Goal: Information Seeking & Learning: Learn about a topic

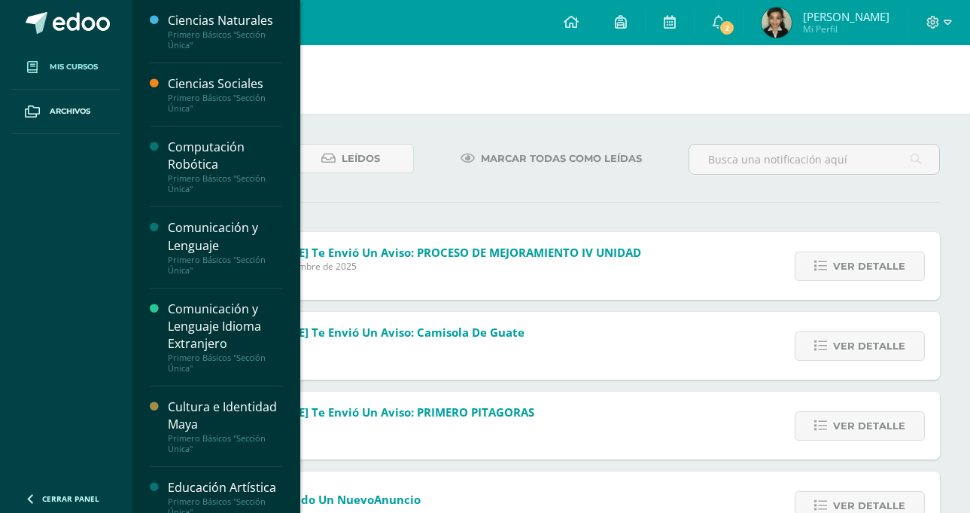
click at [62, 68] on span "Mis cursos" at bounding box center [74, 67] width 48 height 12
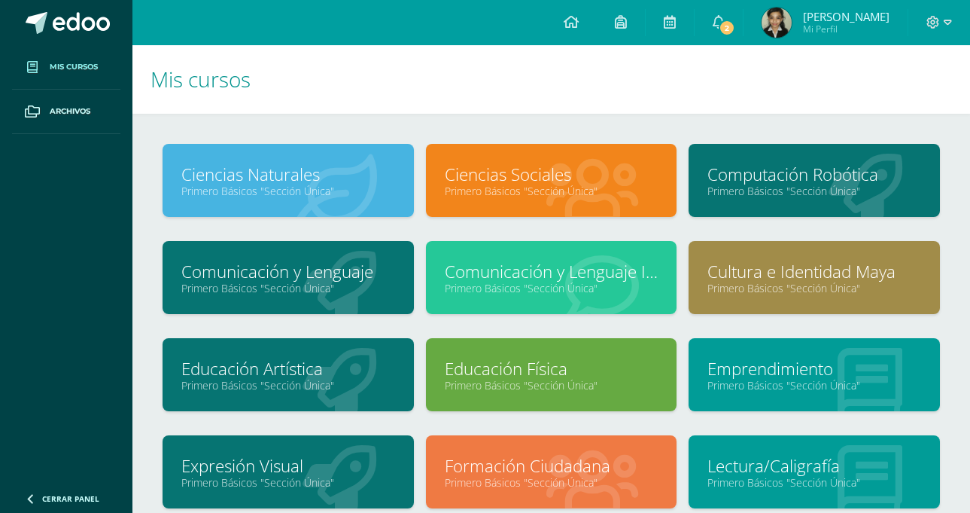
click at [849, 202] on icon at bounding box center [866, 191] width 74 height 74
click at [838, 179] on link "Computación Robótica" at bounding box center [815, 174] width 214 height 23
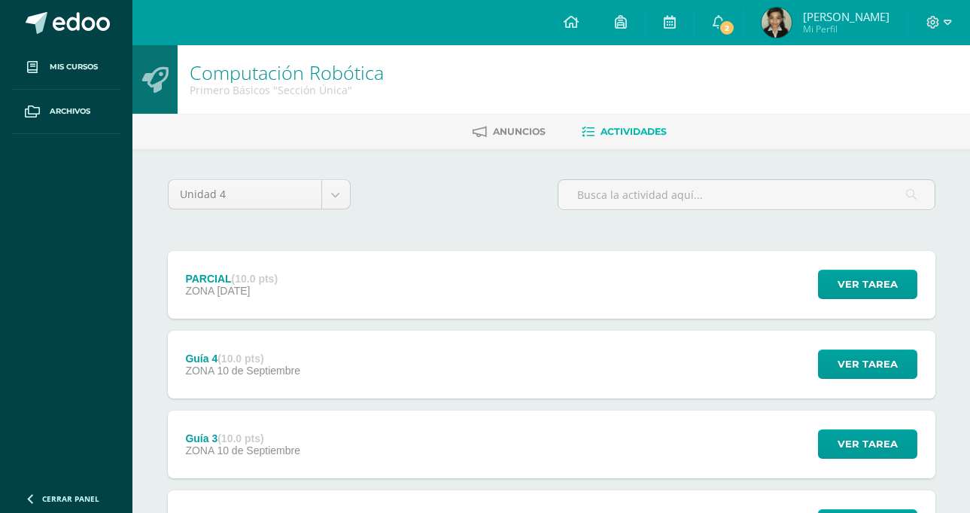
click at [380, 376] on div "Guía 4 (10.0 pts) ZONA [DATE] Ver tarea Guía 4 Computación Robótica Cargando co…" at bounding box center [552, 364] width 768 height 68
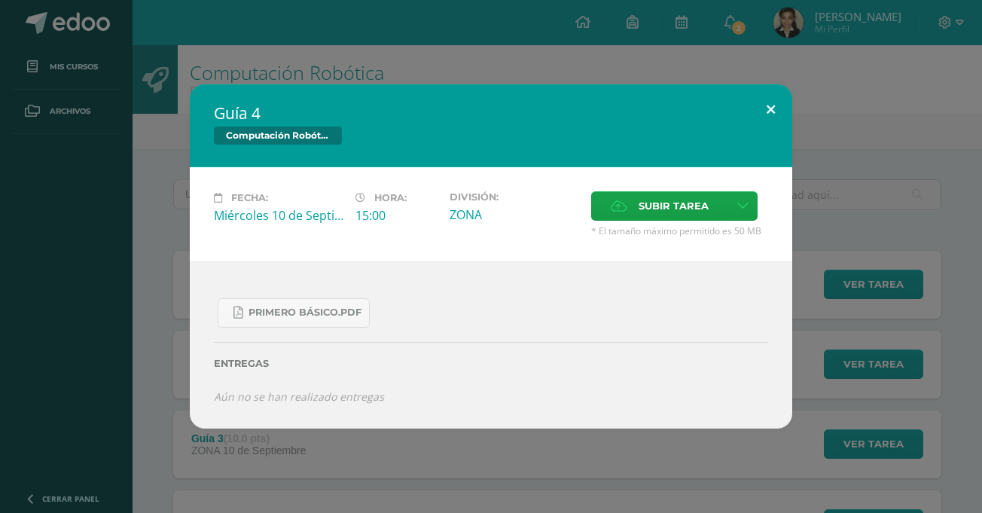
click at [763, 108] on button at bounding box center [770, 109] width 43 height 51
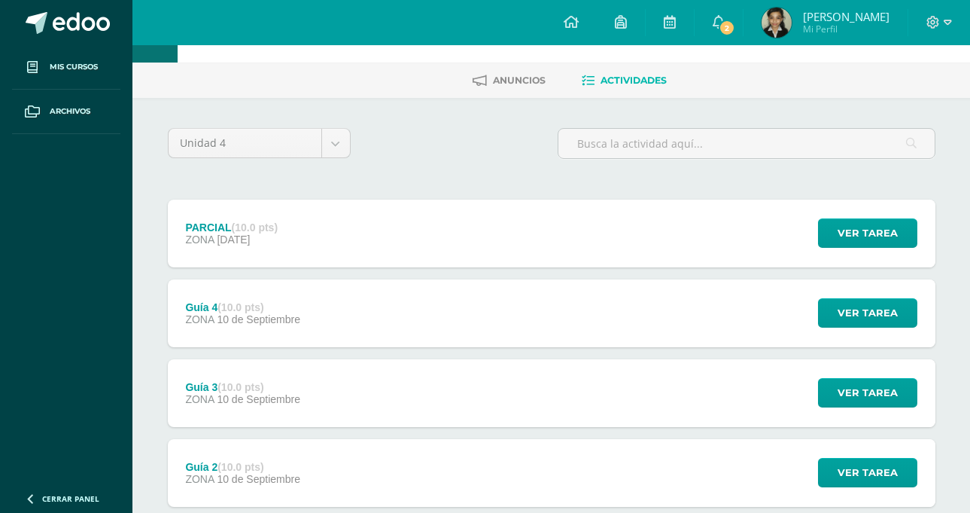
scroll to position [75, 0]
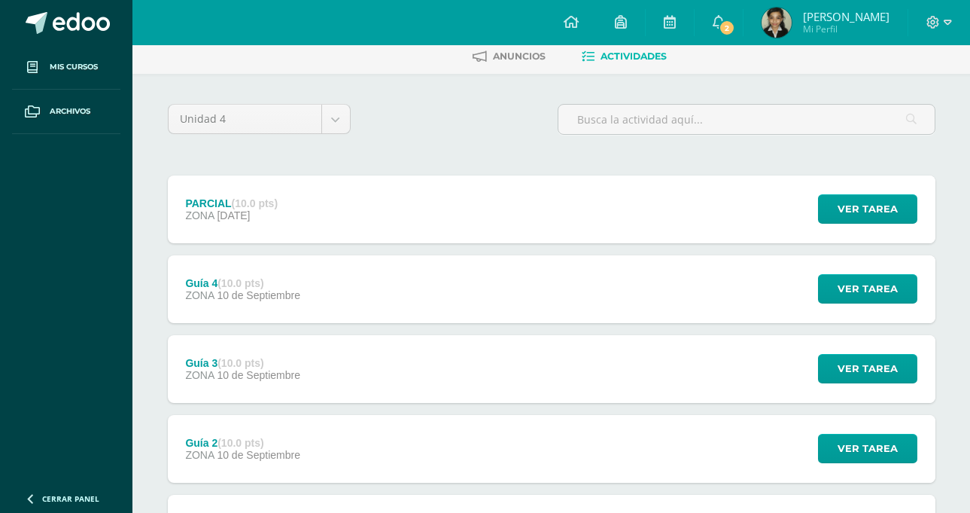
click at [644, 393] on div "Guía 3 (10.0 pts) ZONA [DATE] Ver tarea Guía 3 Computación Robótica Cargando co…" at bounding box center [552, 369] width 768 height 68
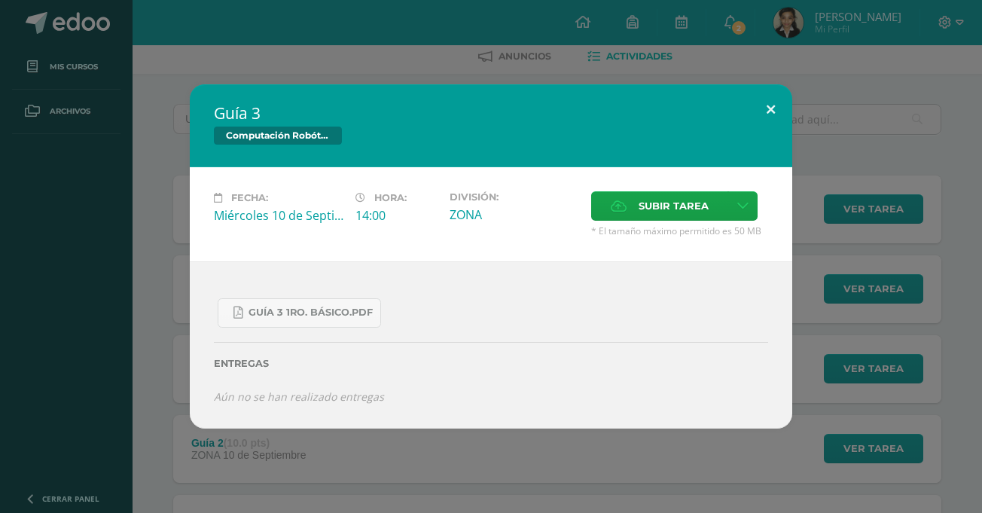
click at [760, 106] on button at bounding box center [770, 109] width 43 height 51
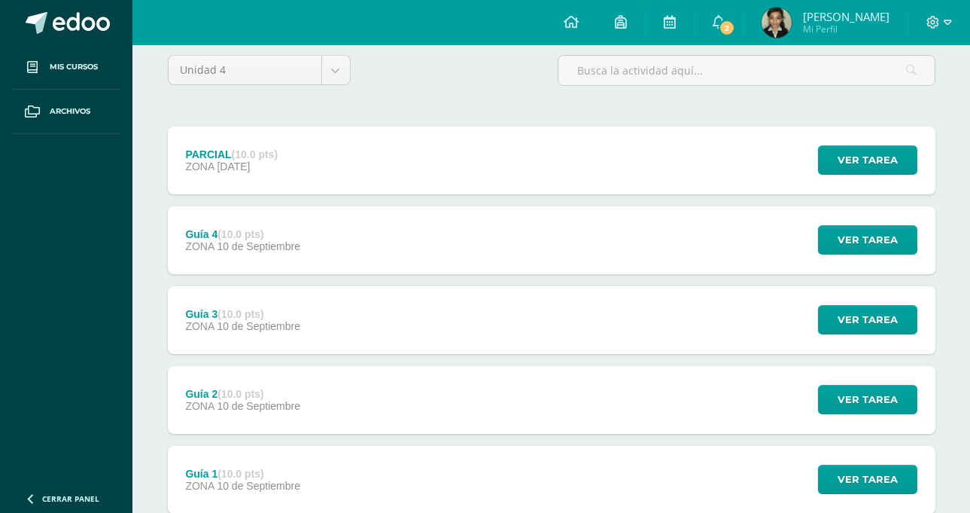
scroll to position [151, 0]
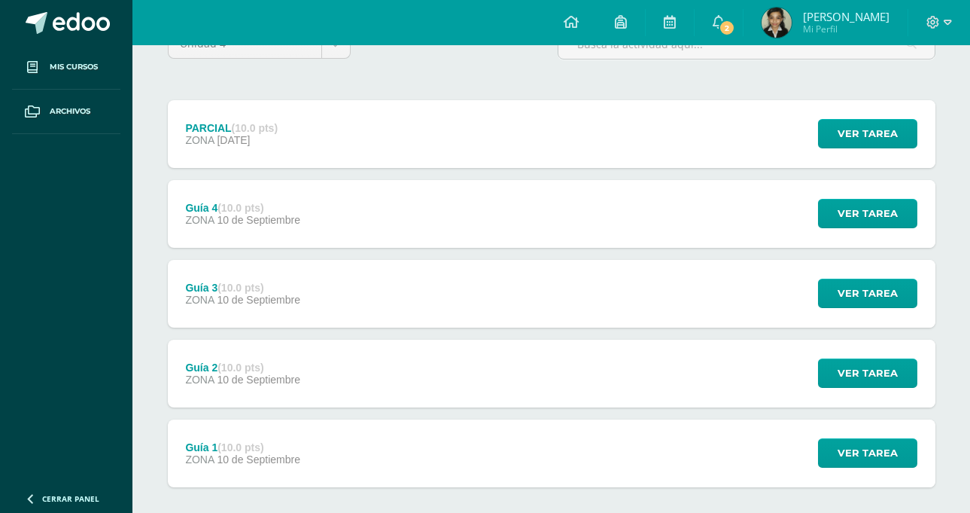
click at [711, 370] on div "Guía 2 (10.0 pts) ZONA 10 de Septiembre Ver tarea Guía 2 Computación Robótica C…" at bounding box center [552, 373] width 768 height 68
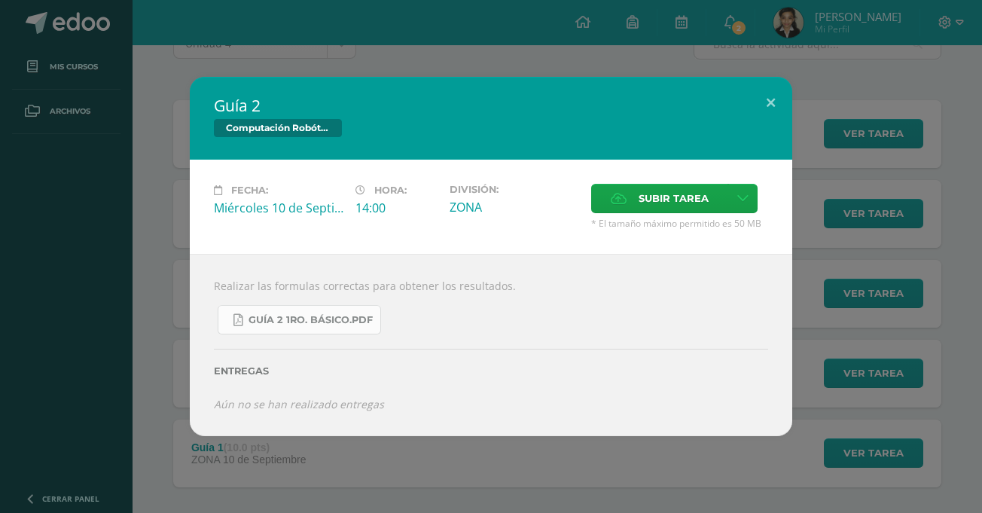
click at [321, 328] on link "Guía 2 1ro. Básico.pdf" at bounding box center [299, 319] width 163 height 29
click at [75, 18] on div "Guía 2 Computación Robótica Fecha: Miércoles 10 de Septiembre Hora: 14:00 Divis…" at bounding box center [491, 256] width 982 height 513
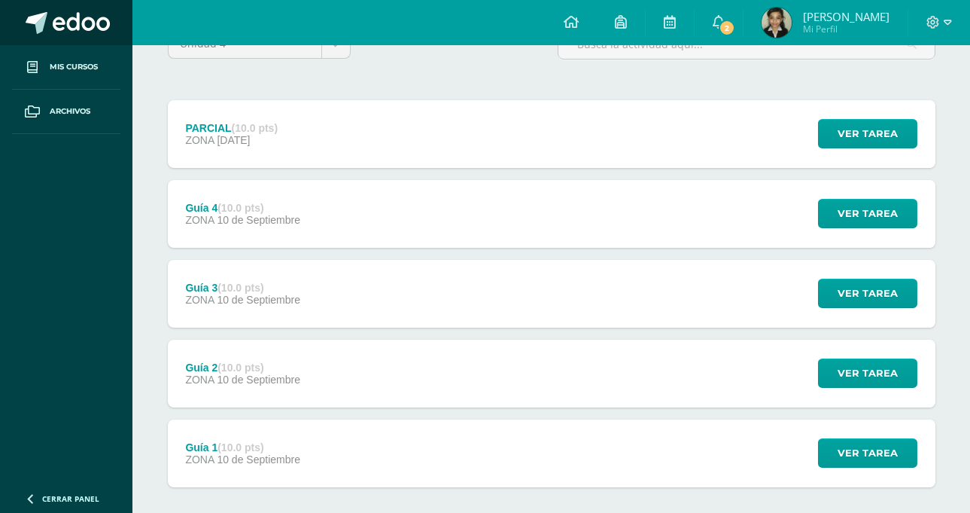
click at [105, 15] on span at bounding box center [81, 23] width 57 height 23
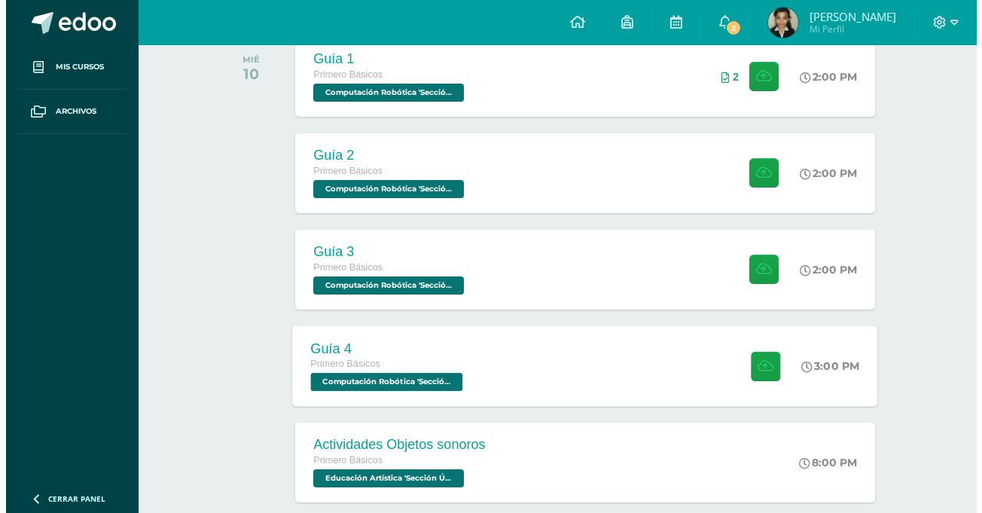
scroll to position [226, 0]
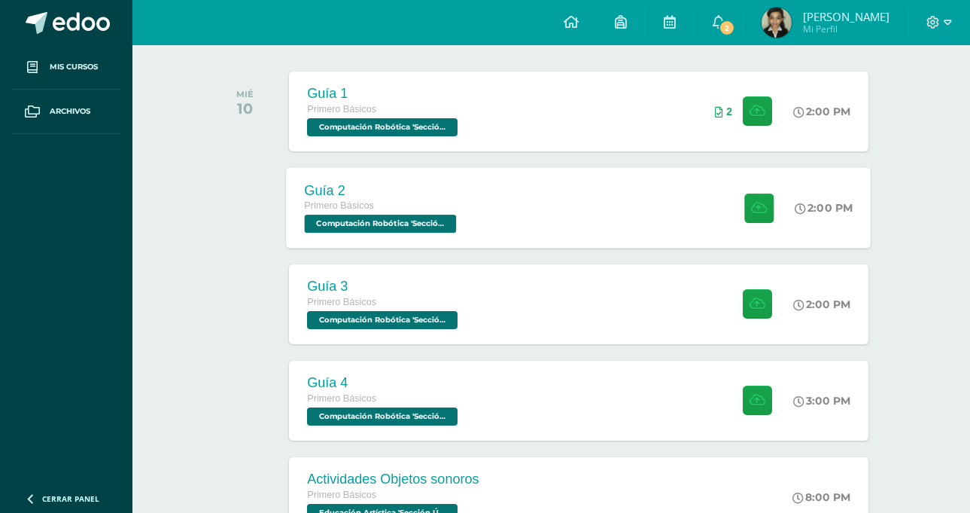
click at [498, 196] on div "Guía 2 Primero Básicos Computación Robótica 'Sección Única' 2:00 PM Guía 2 Comp…" at bounding box center [579, 207] width 585 height 81
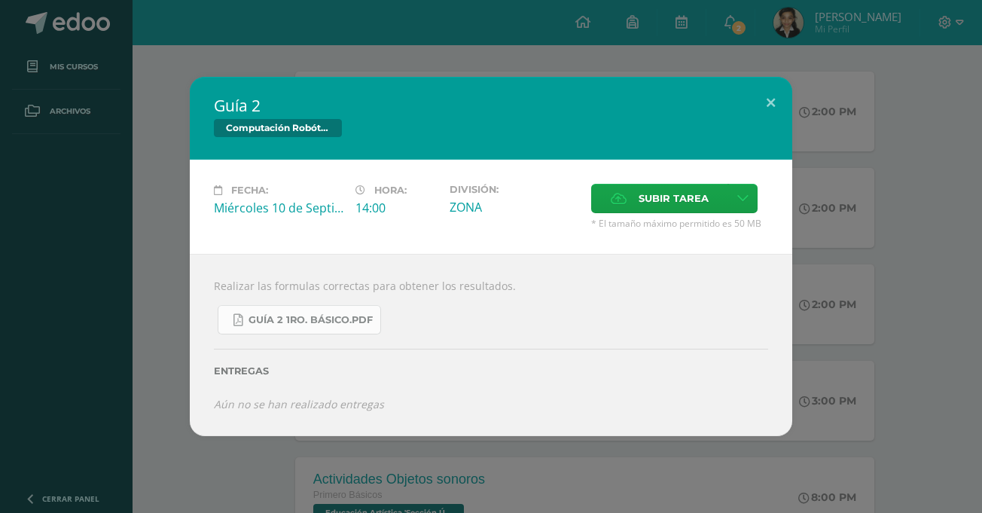
click at [329, 321] on span "Guía 2 1ro. Básico.pdf" at bounding box center [310, 320] width 124 height 12
click at [340, 320] on span "Guía 2 1ro. Básico.pdf" at bounding box center [310, 320] width 124 height 12
click at [330, 45] on div "Guía 2 Computación Robótica Fecha: [DATE] Hora: 14:00 División: Subir tarea" at bounding box center [491, 256] width 982 height 513
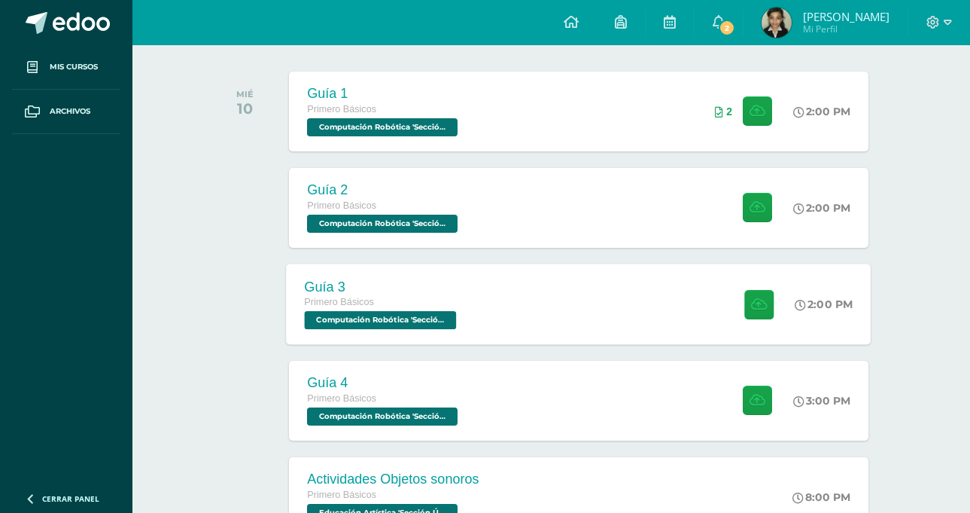
click at [483, 266] on div "Guía 3 Primero Básicos Computación Robótica 'Sección Única' 2:00 PM Guía 3 Comp…" at bounding box center [579, 303] width 585 height 81
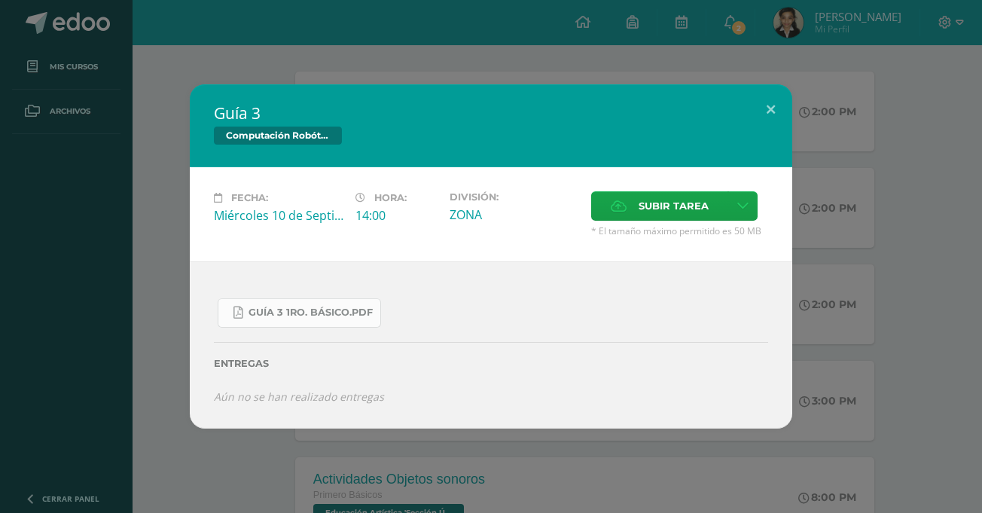
click at [318, 308] on span "Guía 3 1ro. Básico.pdf" at bounding box center [310, 312] width 124 height 12
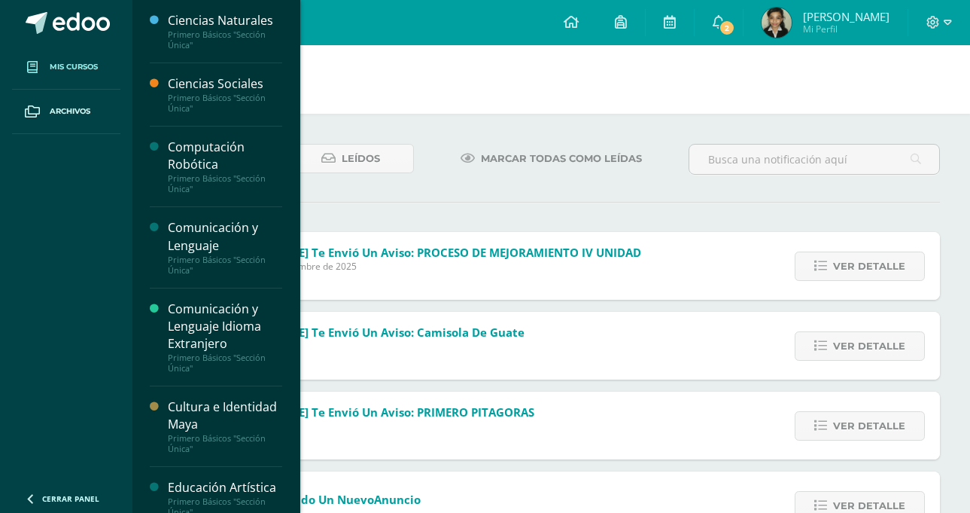
click at [62, 69] on span "Mis cursos" at bounding box center [74, 67] width 48 height 12
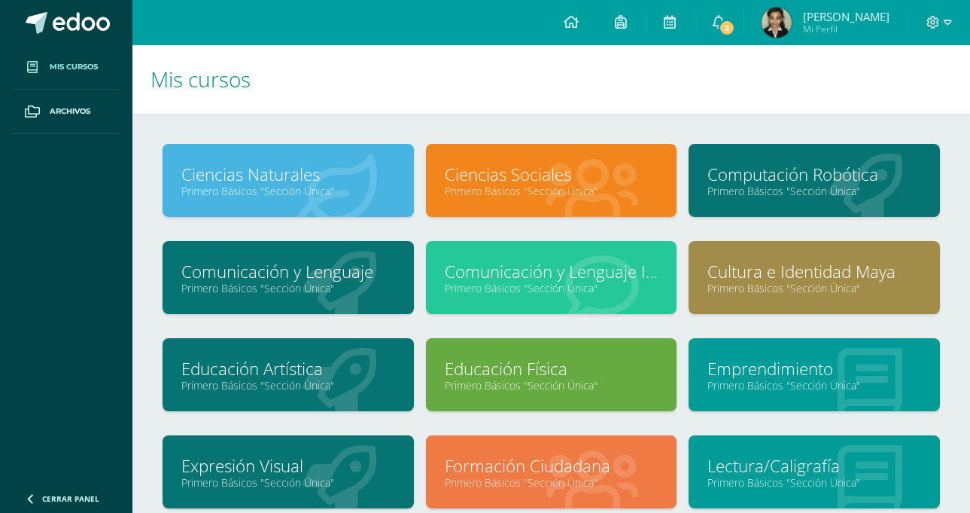
click at [787, 167] on link "Computación Robótica" at bounding box center [815, 174] width 214 height 23
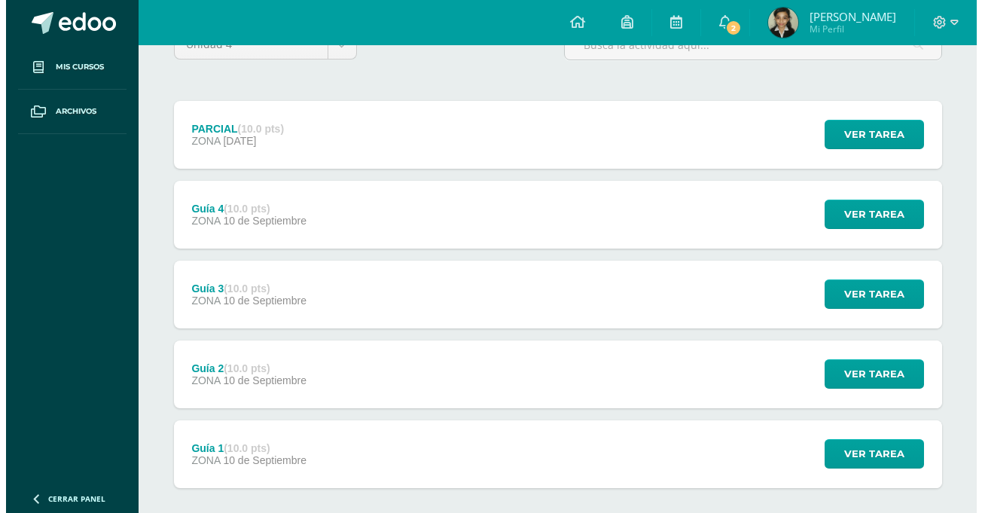
scroll to position [151, 0]
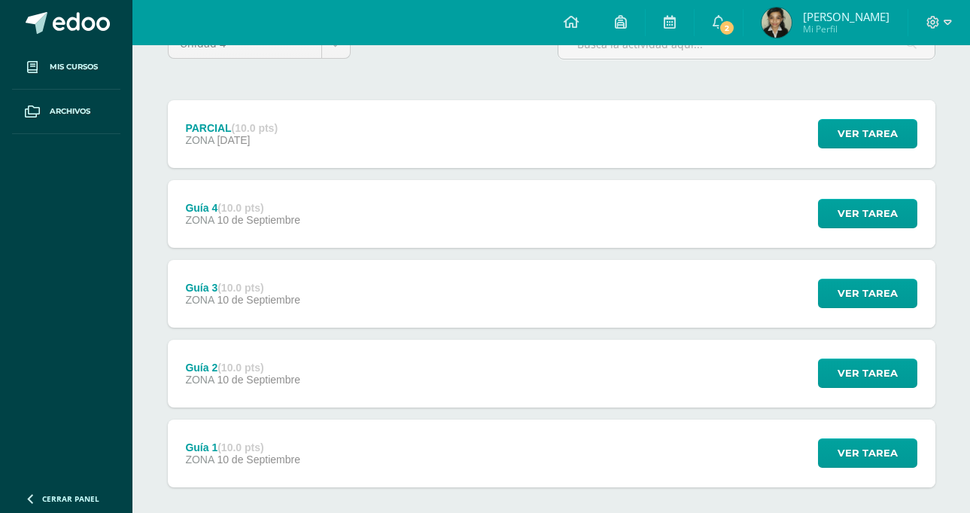
click at [328, 396] on div "Guía 2 (10.0 pts) ZONA [DATE] Ver tarea Guía 2 Computación Robótica Cargando co…" at bounding box center [552, 373] width 768 height 68
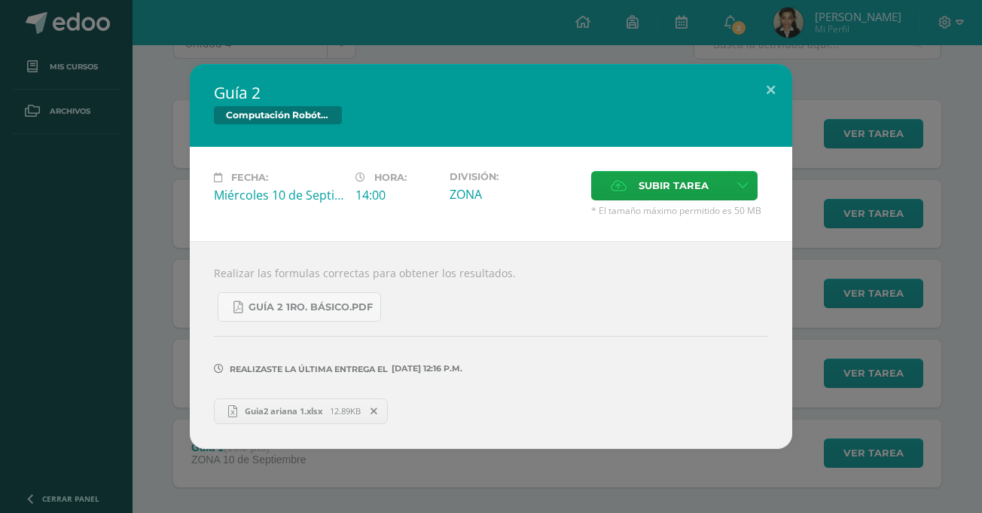
click at [407, 75] on div "Guía 2 Computación Robótica" at bounding box center [491, 105] width 602 height 83
click at [784, 101] on button at bounding box center [770, 89] width 43 height 51
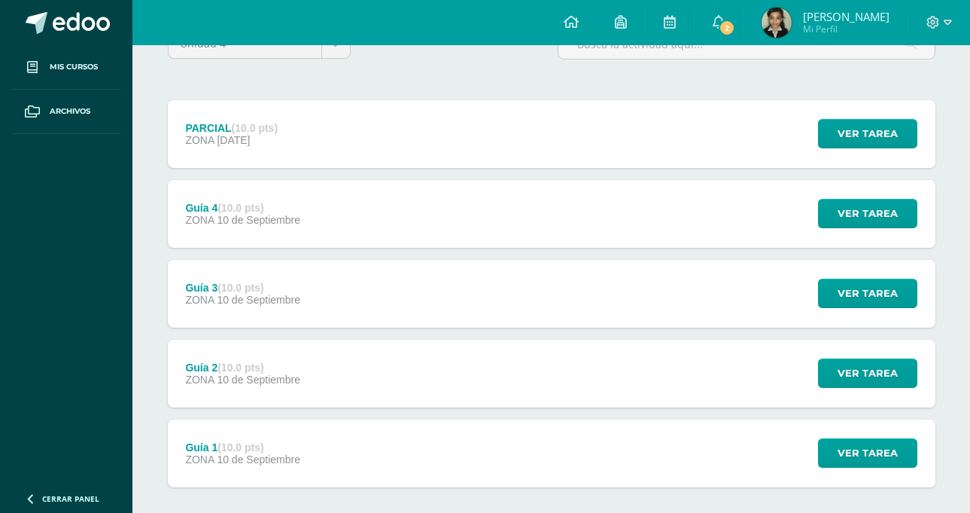
click at [458, 294] on div "Guía 3 (10.0 pts) ZONA [DATE] Ver tarea Guía 3 Computación Robótica Cargando co…" at bounding box center [552, 294] width 768 height 68
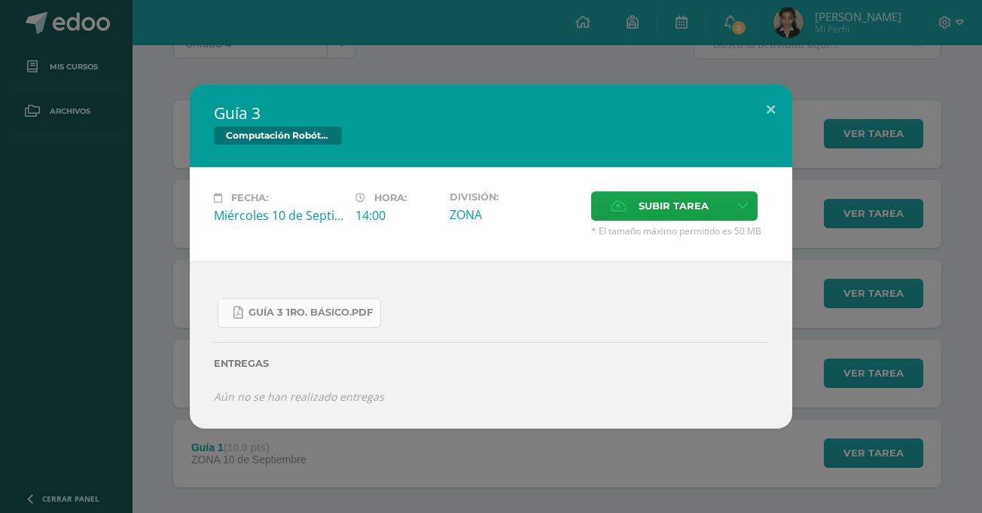
click at [344, 303] on link "Guía 3 1ro. Básico.pdf" at bounding box center [299, 312] width 163 height 29
click at [209, 196] on div "Fecha: [DATE]" at bounding box center [279, 214] width 142 height 46
click at [770, 92] on button at bounding box center [770, 109] width 43 height 51
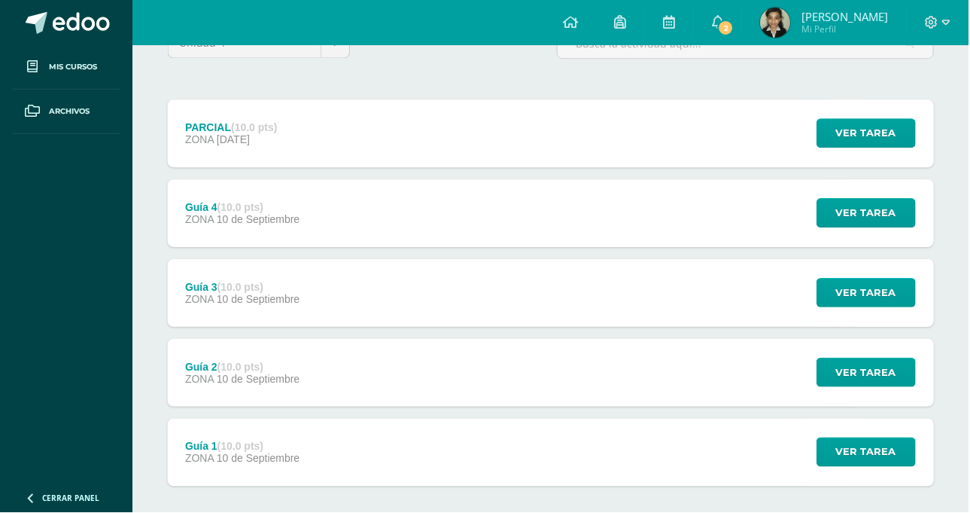
click at [549, 124] on div "PARCIAL (10.0 pts) ZONA [DATE] Ver tarea PARCIAL Computación Robótica Cargando …" at bounding box center [552, 134] width 768 height 68
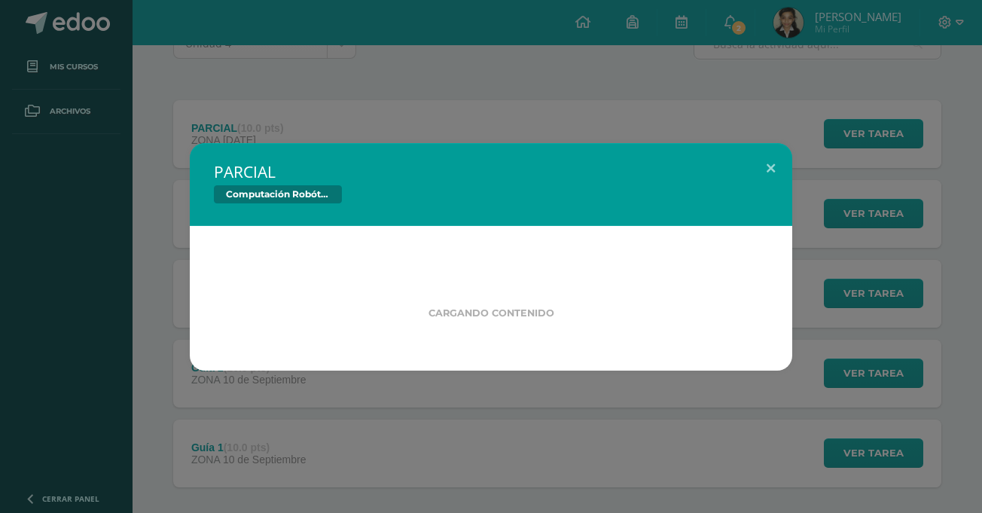
click at [209, 143] on div "PARCIAL Computación Robótica" at bounding box center [491, 184] width 602 height 83
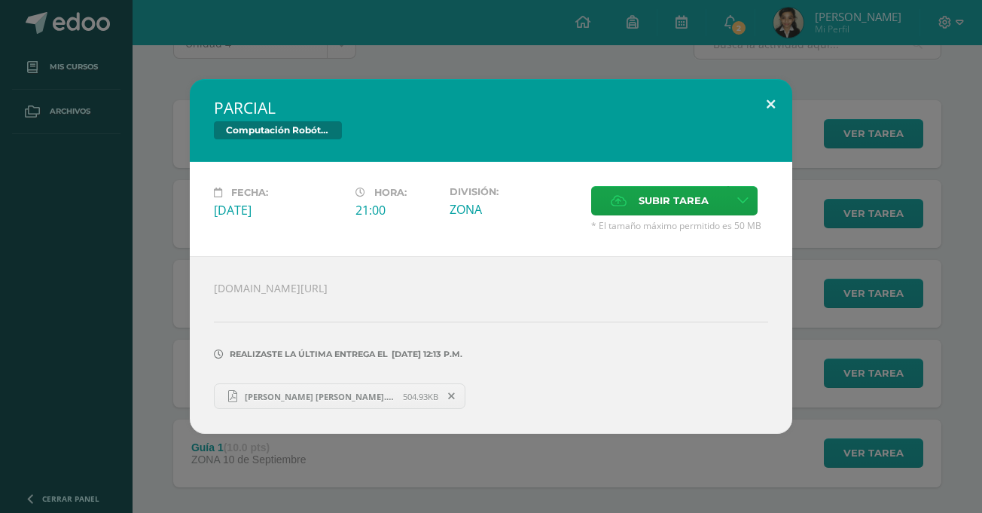
click at [768, 111] on button at bounding box center [770, 104] width 43 height 51
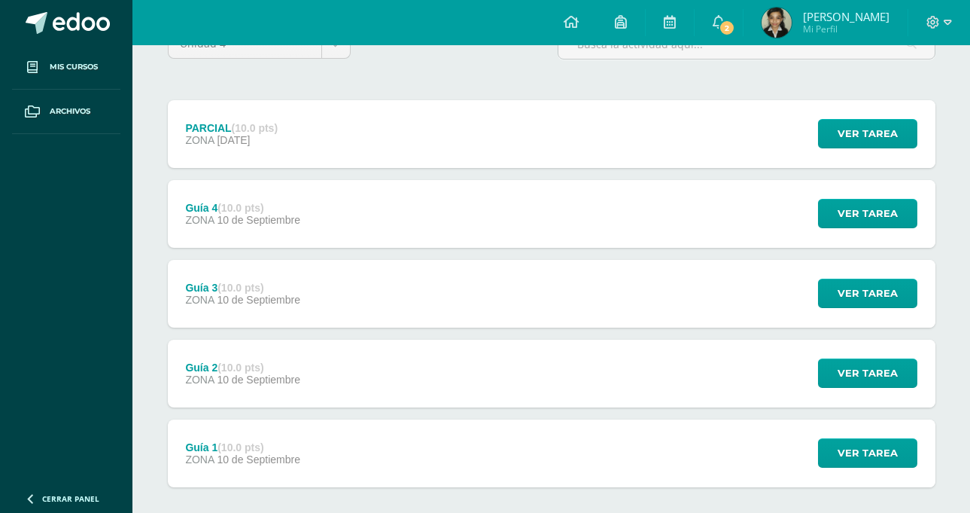
click at [266, 449] on div "Guía 1 (10.0 pts)" at bounding box center [242, 447] width 115 height 12
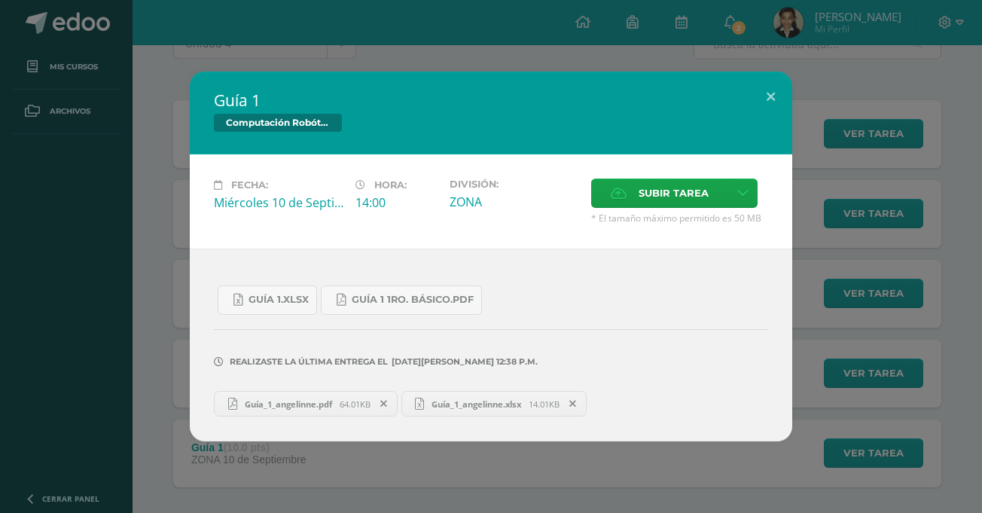
click at [315, 406] on span "Guía_1_angelinne.pdf" at bounding box center [288, 403] width 102 height 11
click at [459, 403] on span "Guía_1_angelinne.xlsx" at bounding box center [476, 403] width 105 height 11
click at [769, 105] on button at bounding box center [770, 97] width 43 height 51
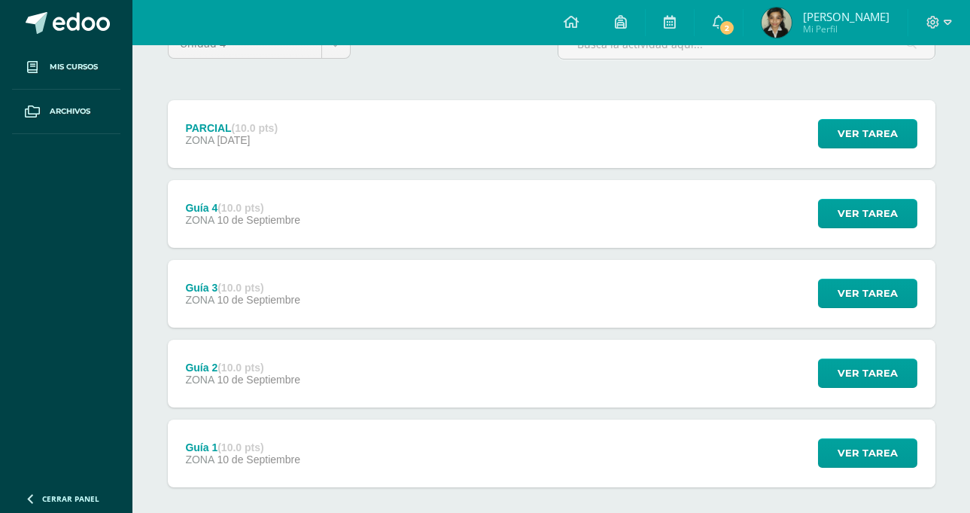
drag, startPoint x: 350, startPoint y: 285, endPoint x: 358, endPoint y: 280, distance: 9.8
click at [349, 285] on div "Guía 3 (10.0 pts) ZONA [DATE] Ver tarea Guía 3 Computación Robótica Fecha: [DAT…" at bounding box center [552, 294] width 768 height 68
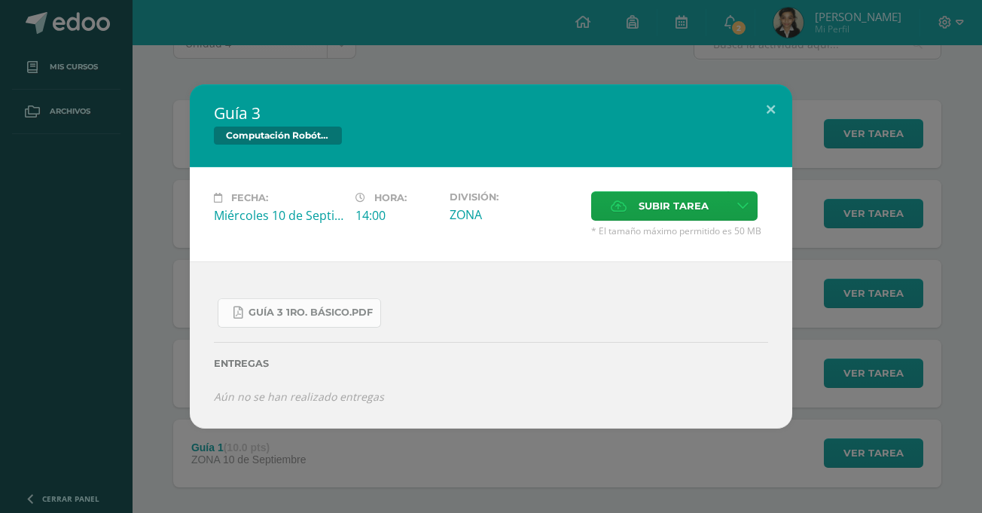
click at [326, 321] on link "Guía 3 1ro. Básico.pdf" at bounding box center [299, 312] width 163 height 29
click at [641, 207] on span "Subir tarea" at bounding box center [673, 206] width 70 height 28
click at [0, 0] on input "Subir tarea" at bounding box center [0, 0] width 0 height 0
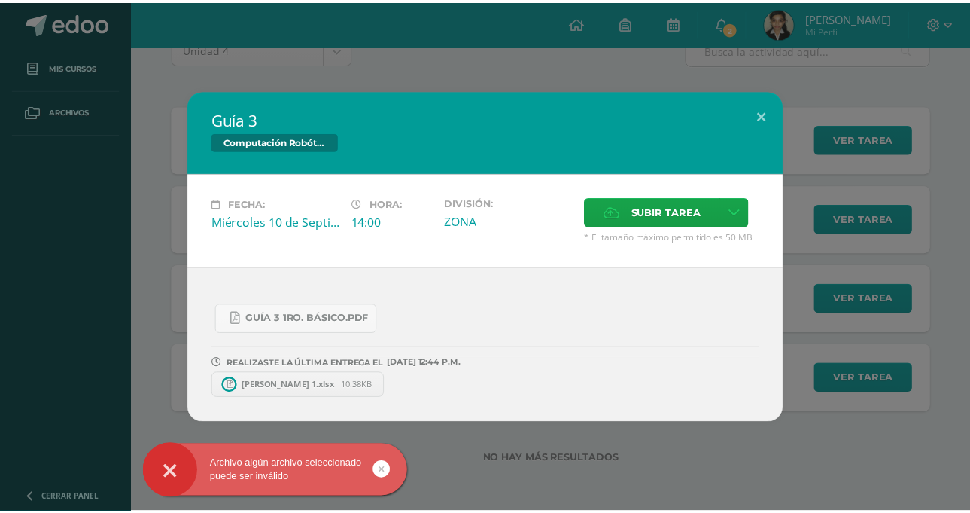
scroll to position [145, 0]
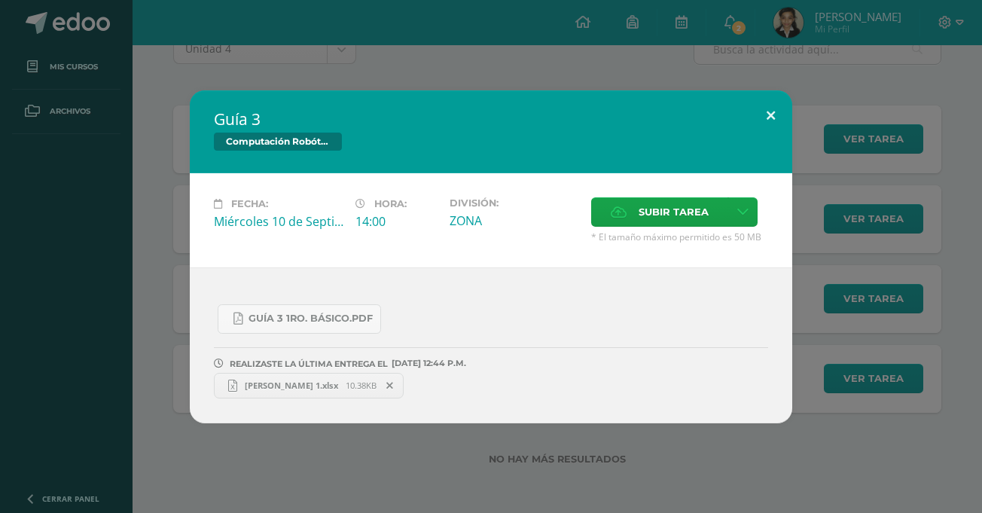
click at [767, 111] on button at bounding box center [770, 115] width 43 height 51
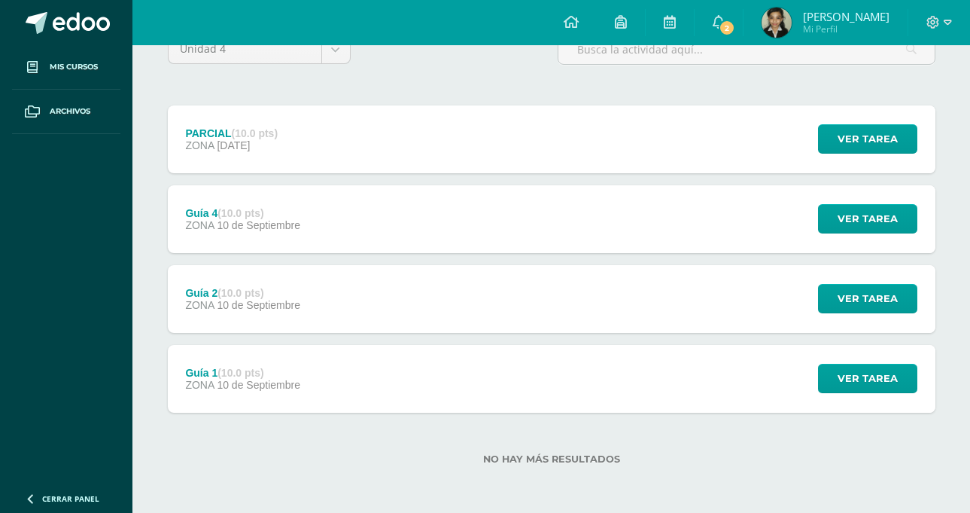
click at [519, 274] on div "Guía 2 (10.0 pts) ZONA [DATE] Ver tarea Guía 2 Computación Robótica Fecha: [DAT…" at bounding box center [552, 299] width 768 height 68
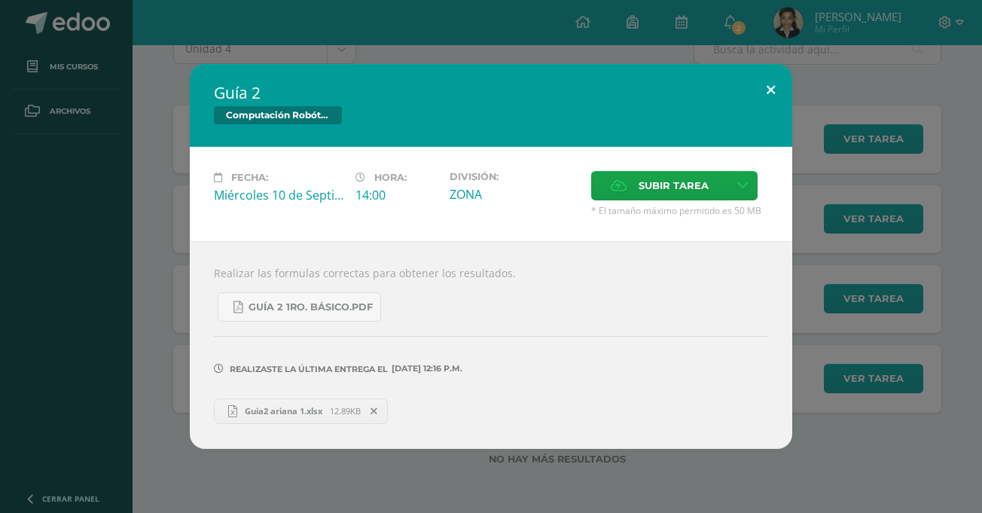
click at [778, 79] on button at bounding box center [770, 89] width 43 height 51
